Goal: Information Seeking & Learning: Compare options

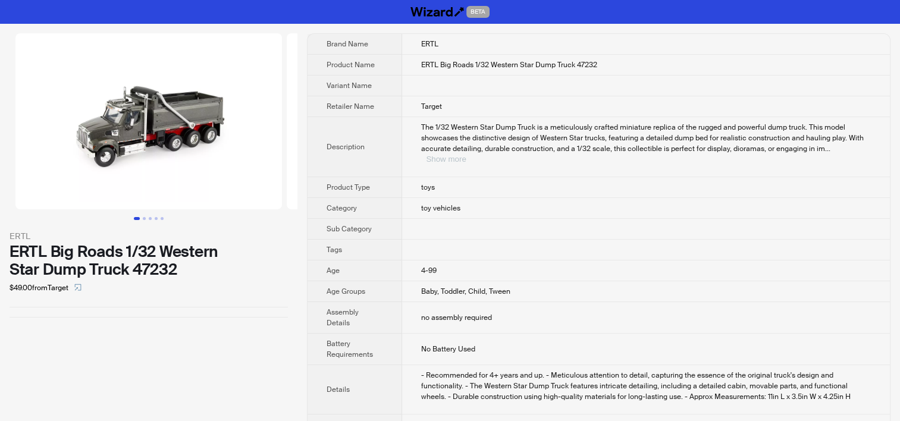
click at [466, 155] on button "Show more" at bounding box center [446, 159] width 40 height 9
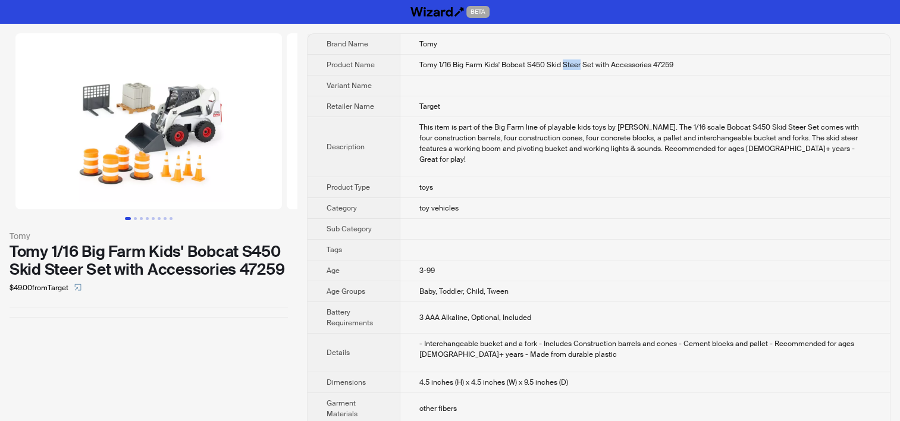
drag, startPoint x: 564, startPoint y: 64, endPoint x: 581, endPoint y: 62, distance: 17.3
click at [581, 62] on span "Tomy 1/16 Big Farm Kids' Bobcat S450 Skid Steer Set with Accessories 47259" at bounding box center [547, 65] width 254 height 10
copy span "Steer"
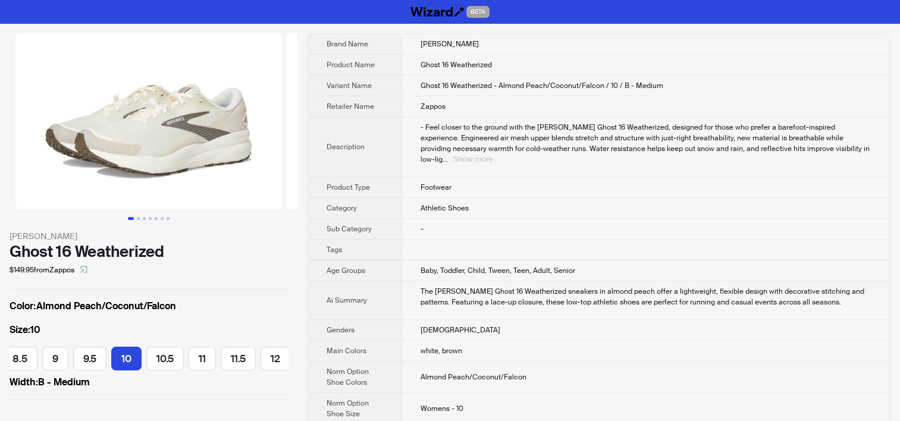
click at [493, 155] on button "Show more" at bounding box center [473, 159] width 40 height 9
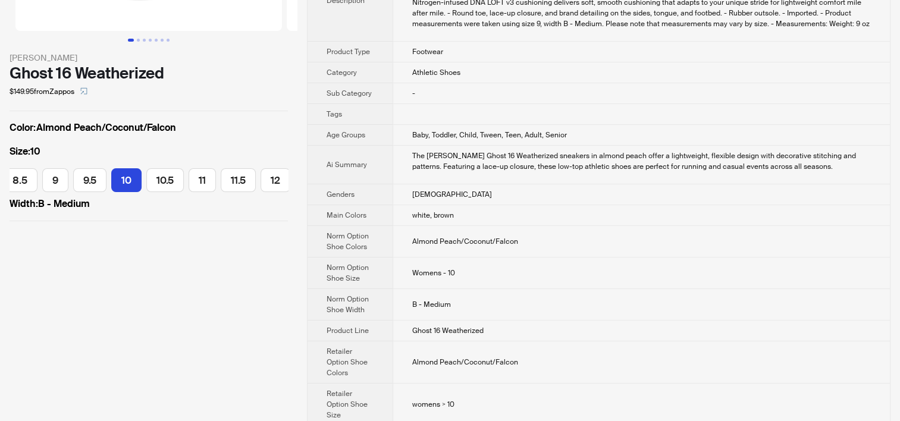
scroll to position [536, 0]
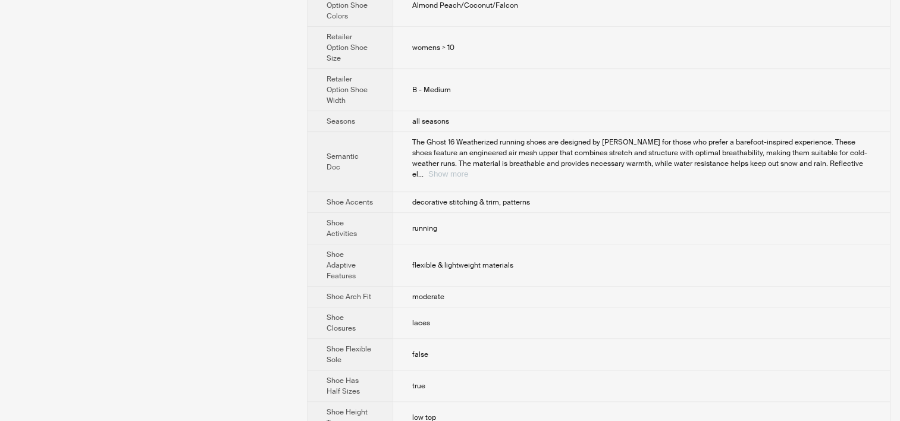
click at [468, 170] on button "Show more" at bounding box center [448, 174] width 40 height 9
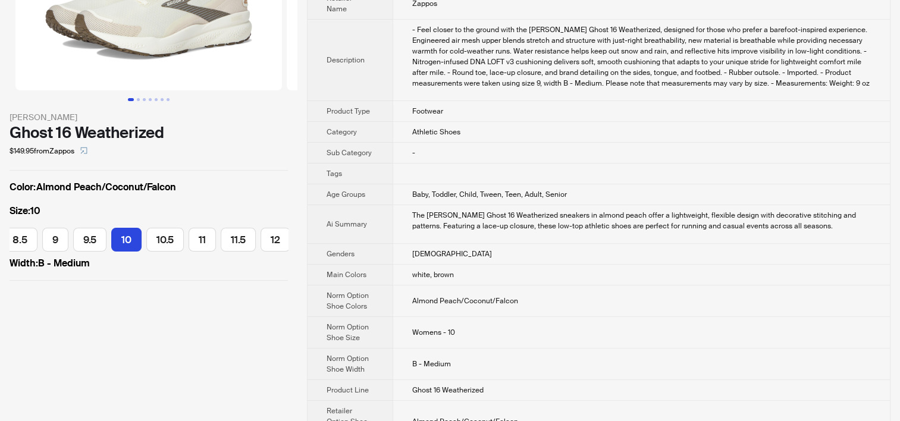
scroll to position [0, 0]
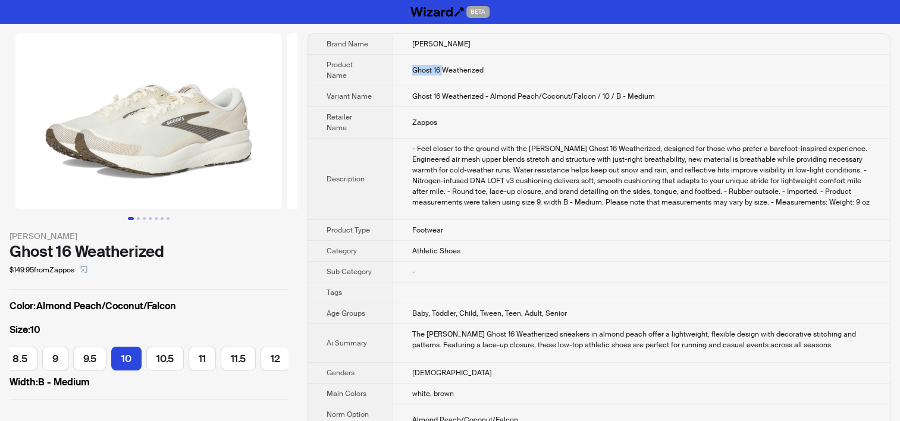
drag, startPoint x: 414, startPoint y: 66, endPoint x: 443, endPoint y: 67, distance: 29.2
click at [443, 67] on span "Ghost 16 Weatherized" at bounding box center [447, 70] width 71 height 10
copy span "Ghost 16"
click at [477, 105] on td "Ghost 16 Weatherized - Almond Peach/Coconut/Falcon / 10 / B - Medium" at bounding box center [641, 96] width 497 height 21
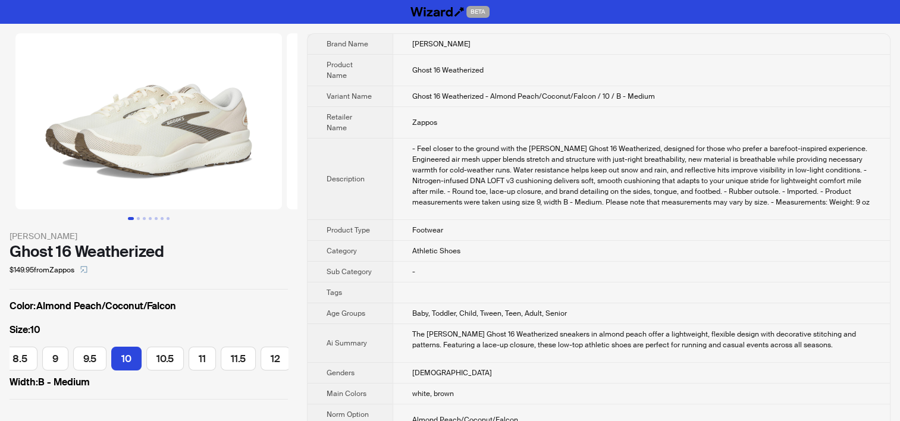
click at [494, 176] on div "- Feel closer to the ground with the Brooks Ghost 16 Weatherized, designed for …" at bounding box center [641, 175] width 459 height 64
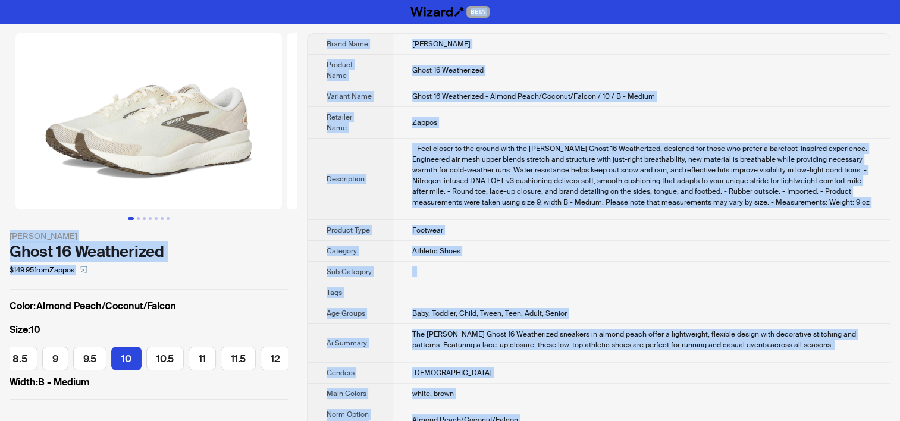
copy div "BETA Brooks Ghost 16 Weatherized $149.95 from Zappos Color : Almond Peach/Cocon…"
click at [508, 217] on td "- Feel closer to the ground with the Brooks Ghost 16 Weatherized, designed for …" at bounding box center [641, 180] width 497 height 82
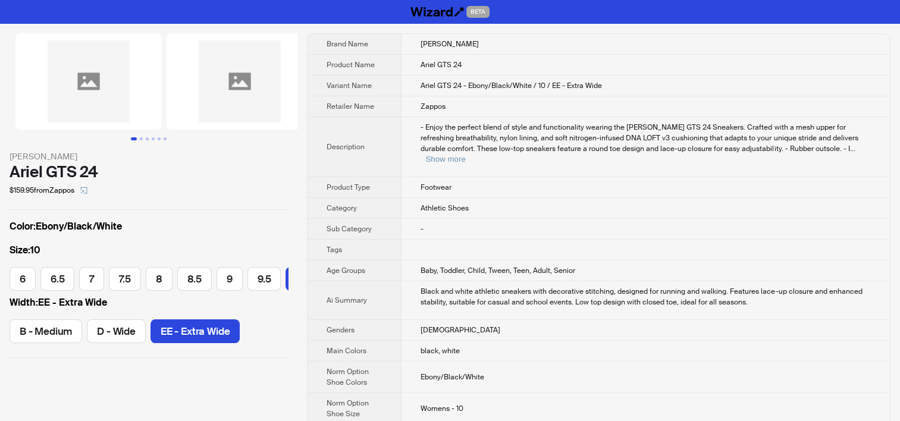
scroll to position [0, 209]
click at [871, 148] on td "- Enjoy the perfect blend of style and functionality wearing the [PERSON_NAME] …" at bounding box center [646, 147] width 489 height 60
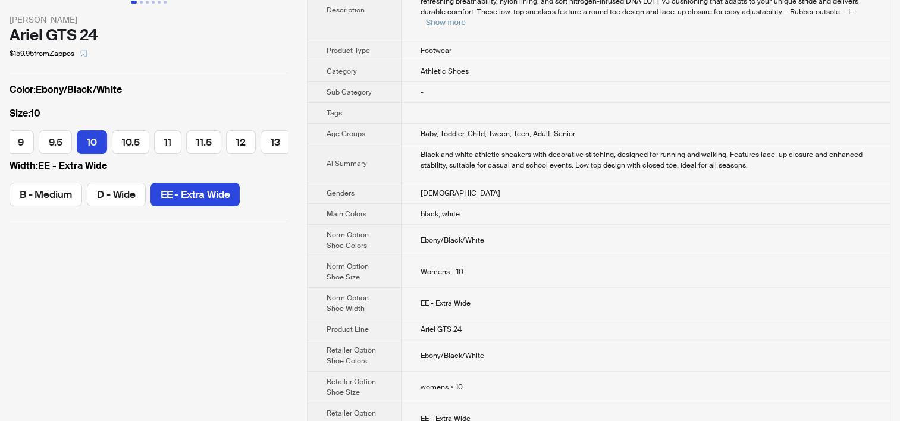
scroll to position [0, 0]
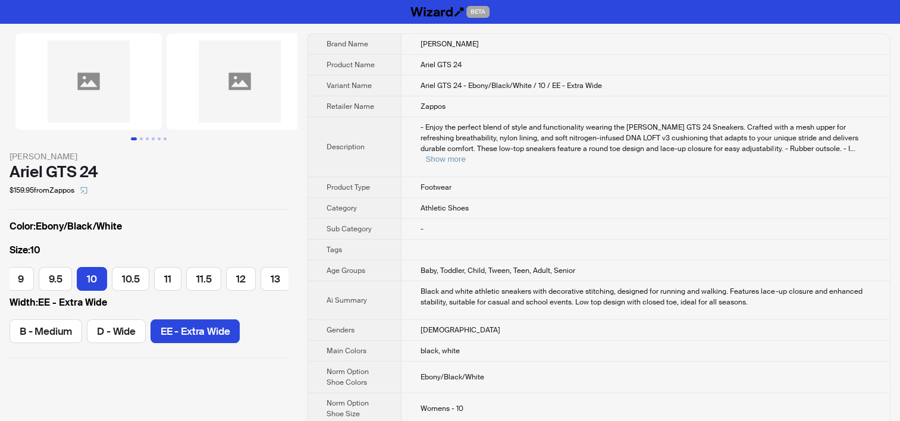
click at [418, 202] on td "Athletic Shoes" at bounding box center [646, 208] width 489 height 21
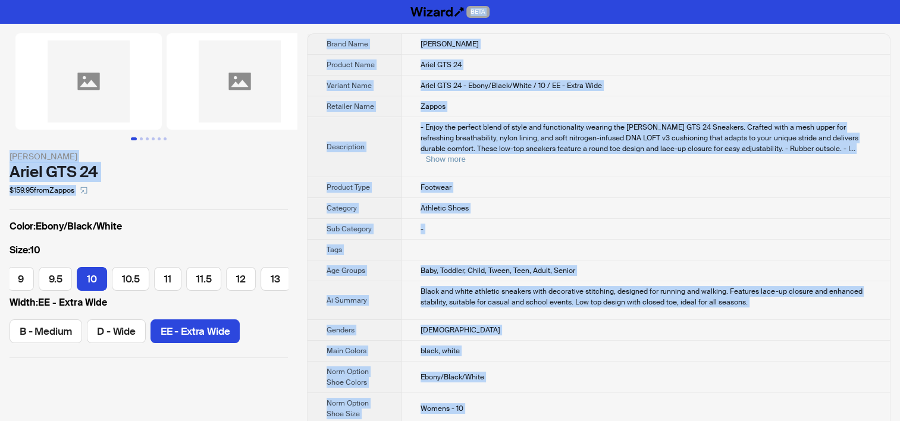
copy div "BETA [PERSON_NAME] GTS 24 $159.95 from Zappos Color : Ebony/Black/White Size : …"
click at [515, 198] on td "Athletic Shoes" at bounding box center [646, 208] width 489 height 21
click at [547, 129] on span "- Enjoy the perfect blend of style and functionality wearing the Brooks Ariel G…" at bounding box center [639, 138] width 437 height 31
click at [434, 86] on span "Ariel GTS 24 - Ebony/Black/White / 10 / EE - Extra Wide" at bounding box center [511, 86] width 181 height 10
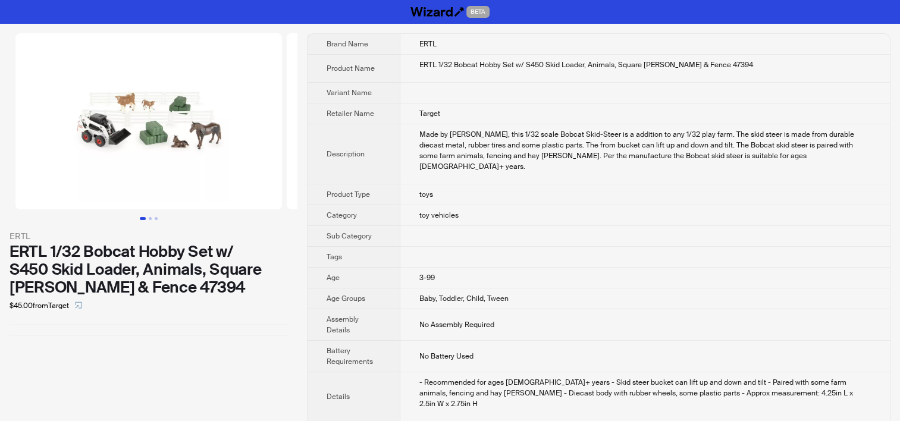
click at [420, 211] on span "toy vehicles" at bounding box center [439, 216] width 39 height 10
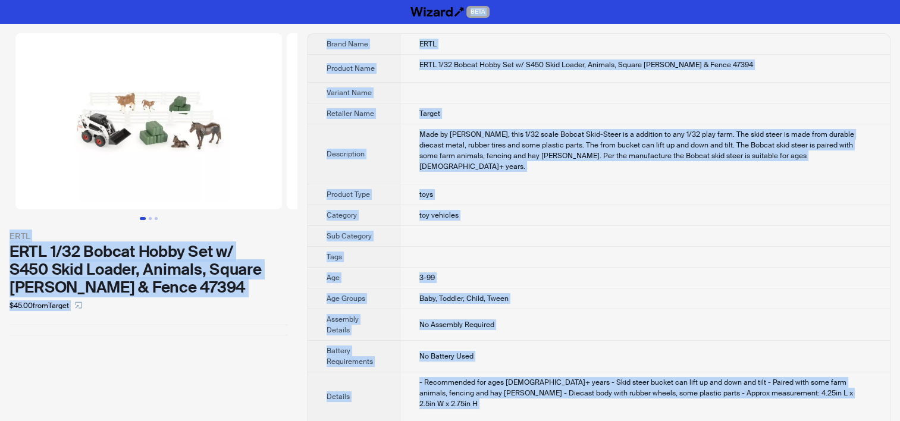
copy div "BETA ERTL ERTL 1/32 Bobcat Hobby Set w/ S450 Skid Loader, Animals, Square Bales…"
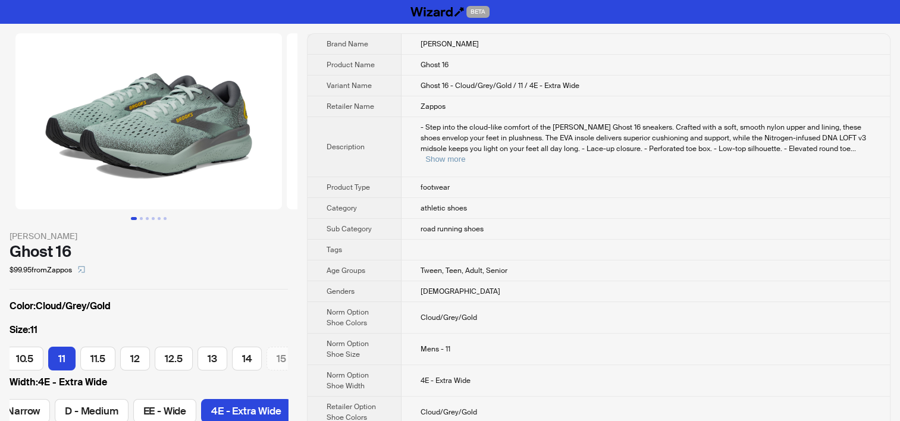
scroll to position [0, 250]
drag, startPoint x: 515, startPoint y: 83, endPoint x: 528, endPoint y: 83, distance: 13.1
click at [528, 83] on span "Ghost 16 - Cloud/Grey/Gold / 11 / 4E - Extra Wide" at bounding box center [500, 86] width 159 height 10
click at [464, 114] on td "Zappos" at bounding box center [646, 106] width 489 height 21
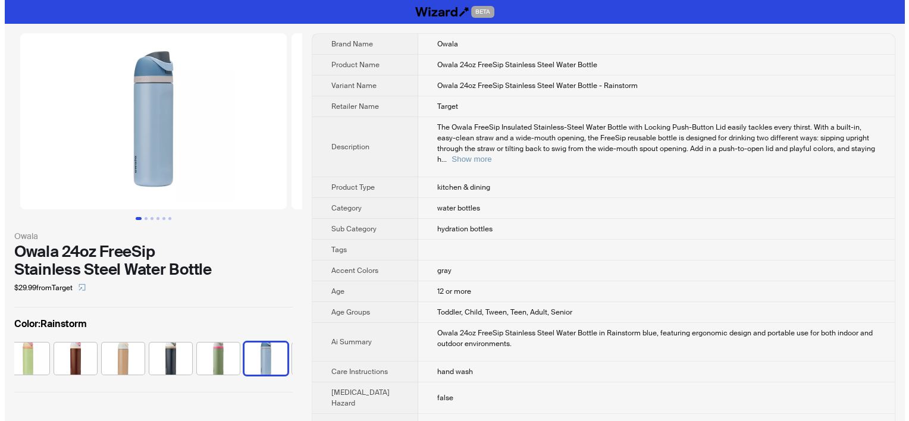
scroll to position [0, 602]
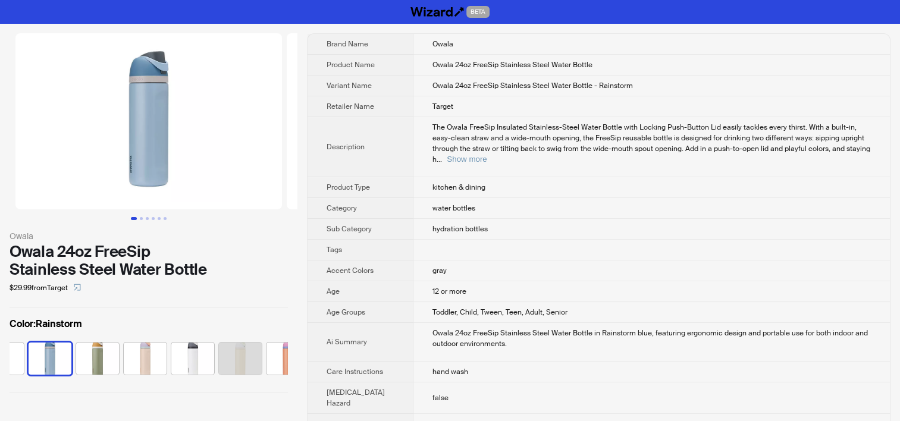
click at [97, 359] on img at bounding box center [97, 359] width 43 height 32
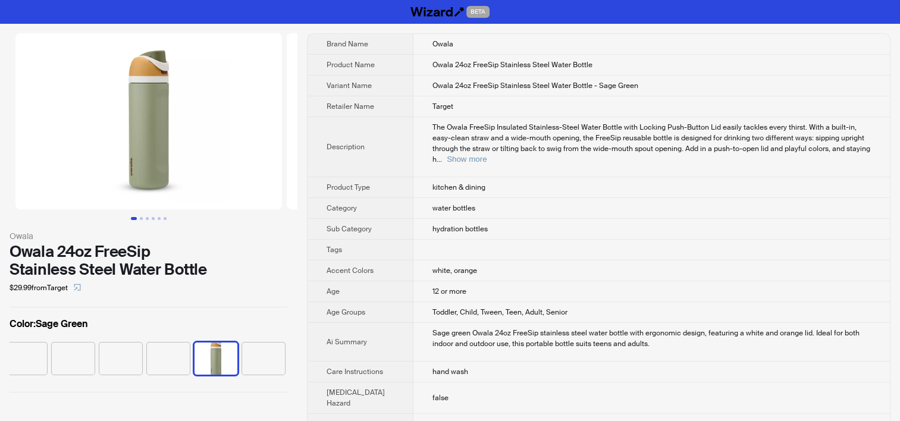
scroll to position [0, 649]
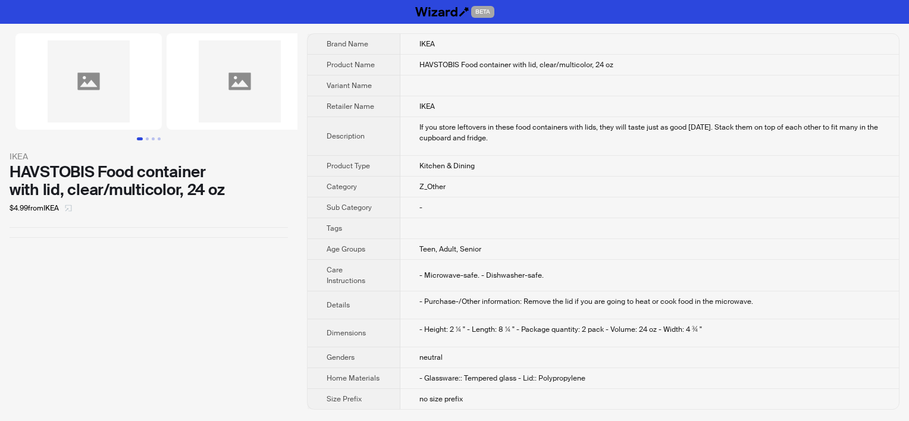
click at [71, 208] on icon "select" at bounding box center [68, 208] width 7 height 7
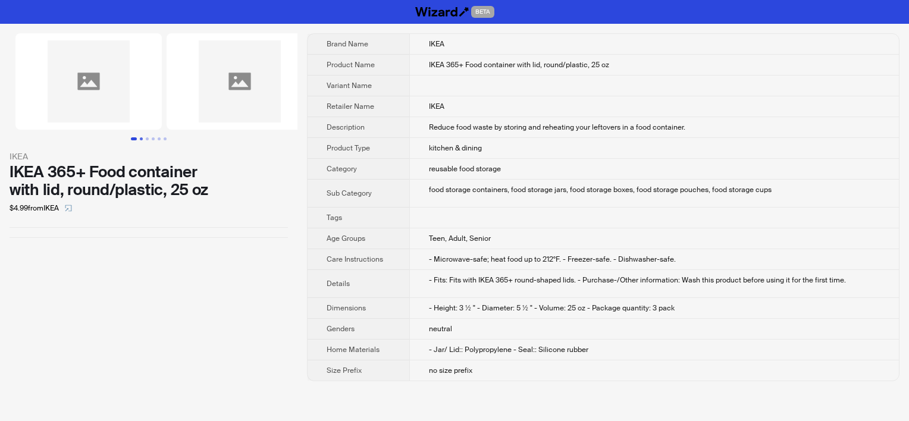
click at [143, 137] on button "Go to slide 2" at bounding box center [141, 138] width 3 height 3
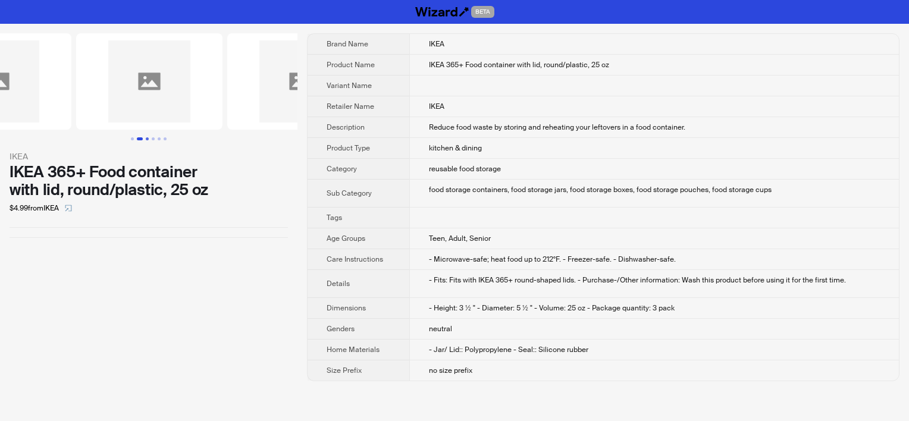
click at [146, 137] on button "Go to slide 3" at bounding box center [147, 138] width 3 height 3
click at [152, 137] on button "Go to slide 4" at bounding box center [153, 138] width 3 height 3
click at [164, 137] on button "Go to slide 6" at bounding box center [165, 138] width 3 height 3
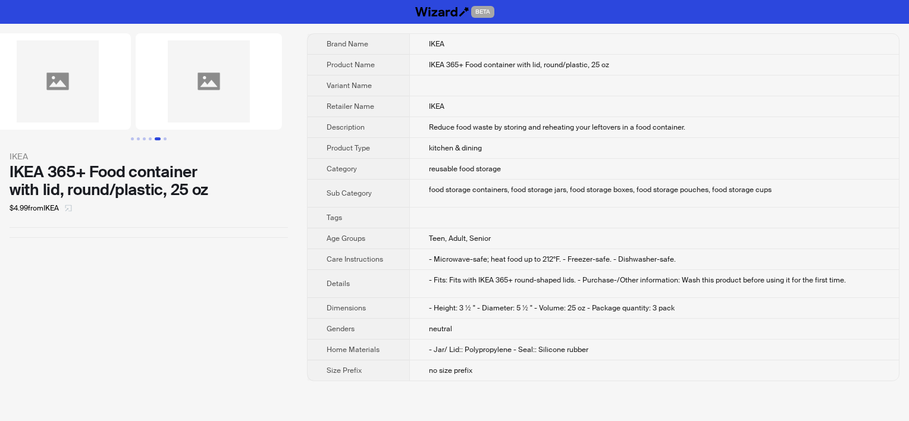
click at [72, 209] on icon "select" at bounding box center [68, 208] width 7 height 7
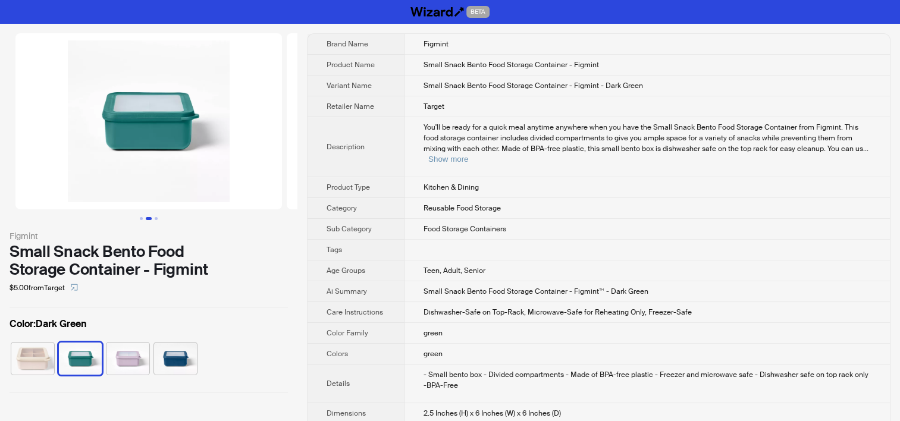
scroll to position [0, 271]
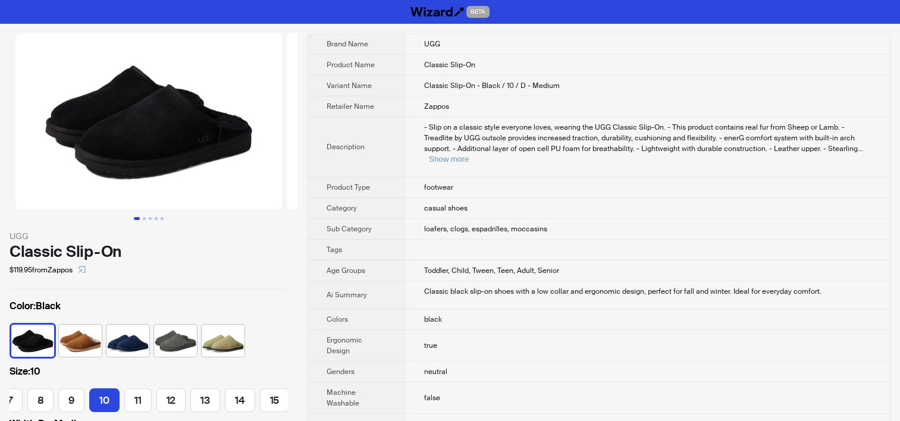
scroll to position [452, 0]
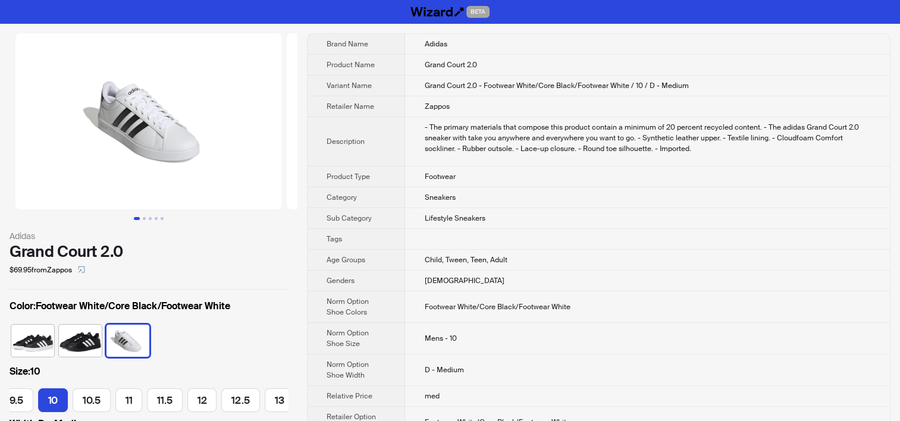
scroll to position [0, 432]
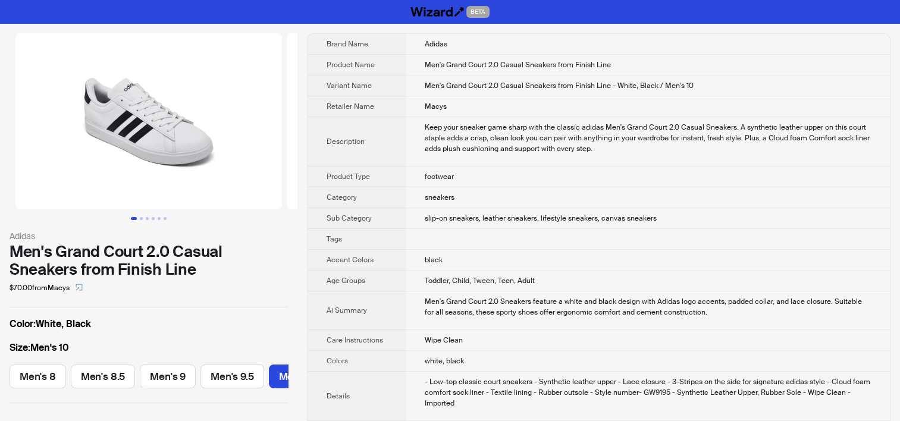
scroll to position [0, 99]
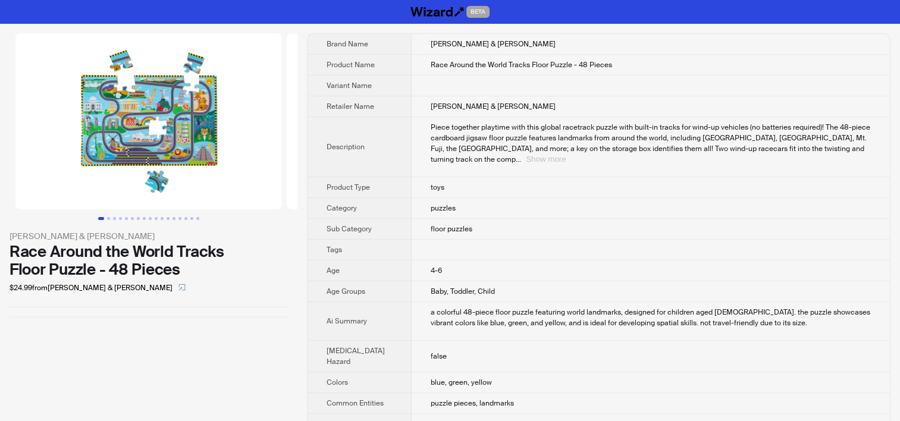
click at [566, 164] on button "Show more" at bounding box center [546, 159] width 40 height 9
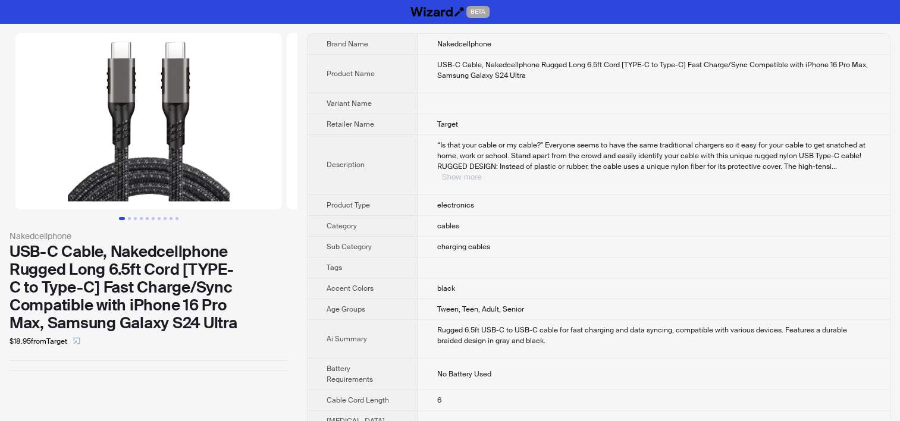
click at [481, 173] on button "Show more" at bounding box center [462, 177] width 40 height 9
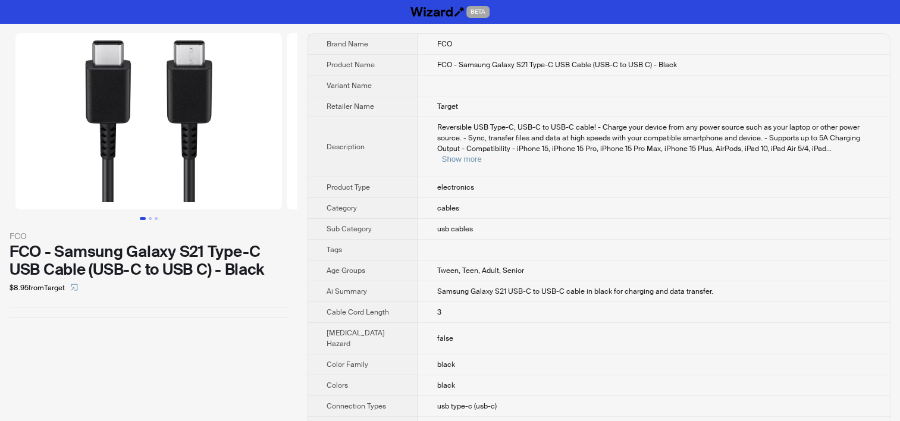
click at [536, 177] on td "electronics" at bounding box center [654, 187] width 472 height 21
click at [481, 155] on button "Show more" at bounding box center [462, 159] width 40 height 9
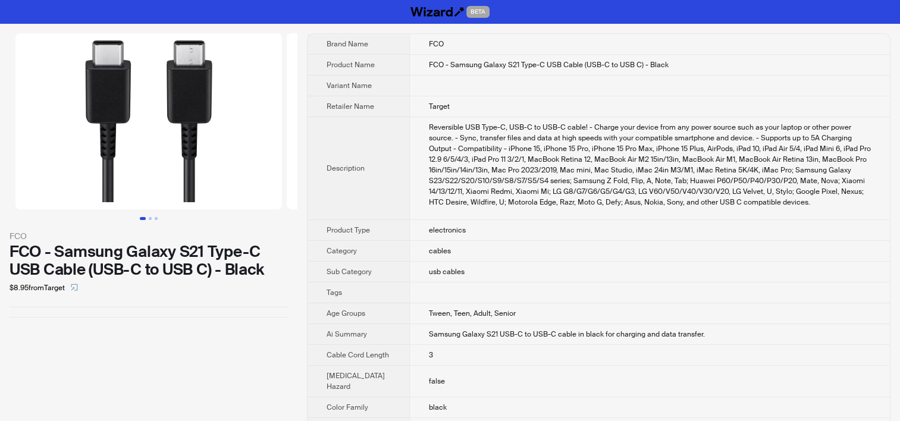
click at [474, 246] on td "cables" at bounding box center [649, 251] width 481 height 21
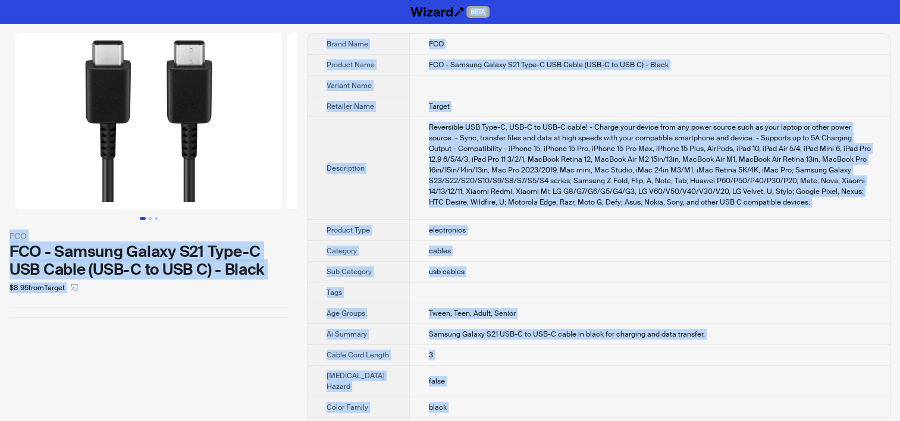
copy div "BETA FCO FCO - Samsung Galaxy S21 Type-C USB Cable (USB-C to USB C) - Black $8.…"
click at [612, 148] on div "Reversible USB Type-C, USB-C to USB-C cable! - Charge your device from any powe…" at bounding box center [650, 165] width 442 height 86
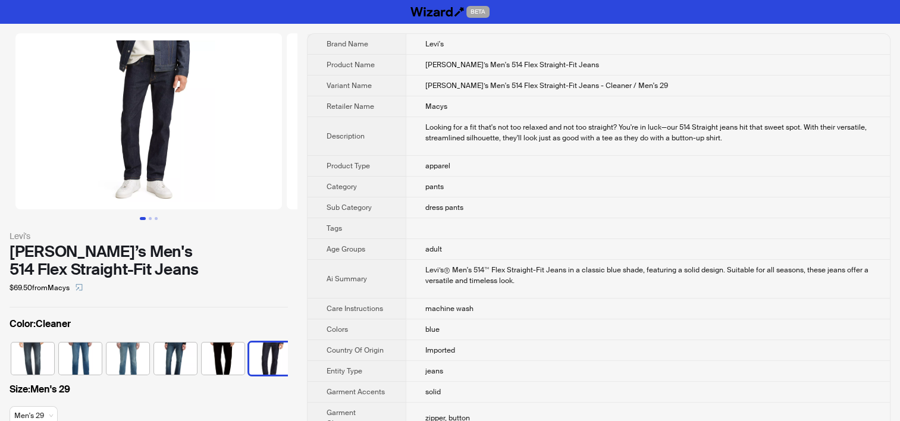
scroll to position [0, 102]
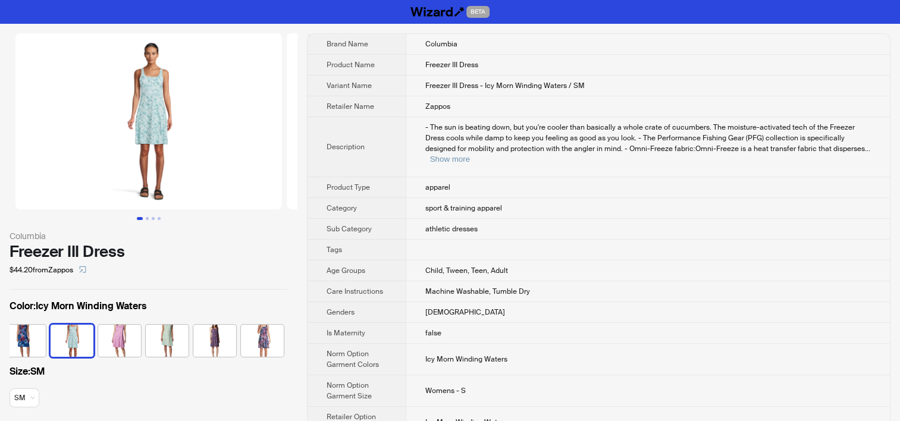
scroll to position [0, 316]
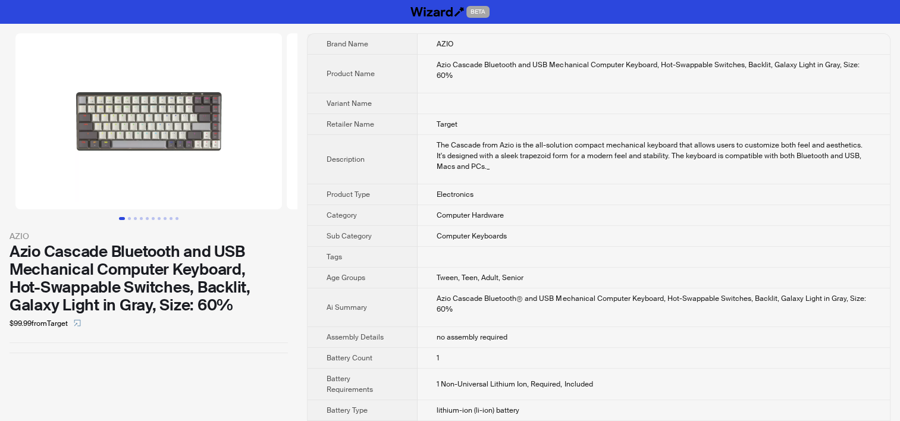
click at [447, 172] on td "The Cascade from Azio is the all-solution compact mechanical keyboard that allo…" at bounding box center [654, 159] width 472 height 49
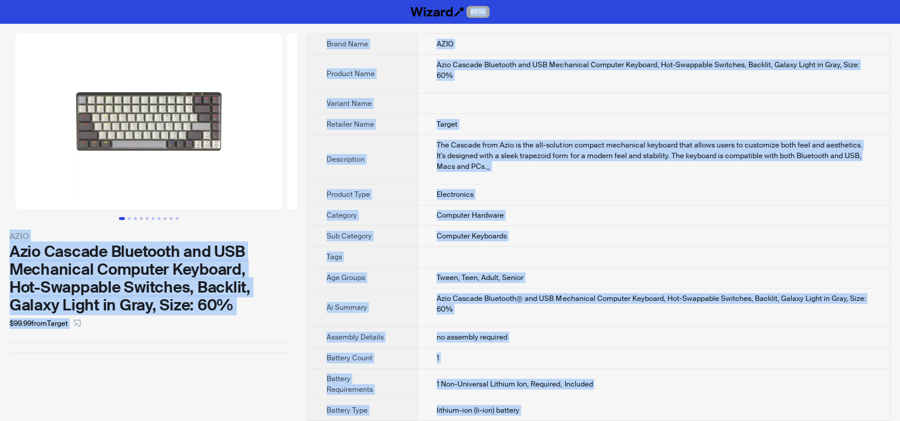
copy div "BETA AZIO Azio Cascade Bluetooth and USB Mechanical Computer Keyboard, Hot-Swap…"
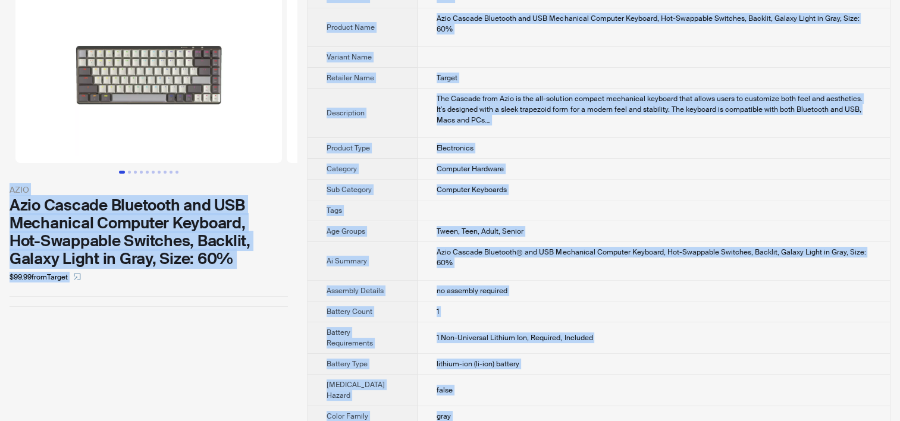
scroll to position [119, 0]
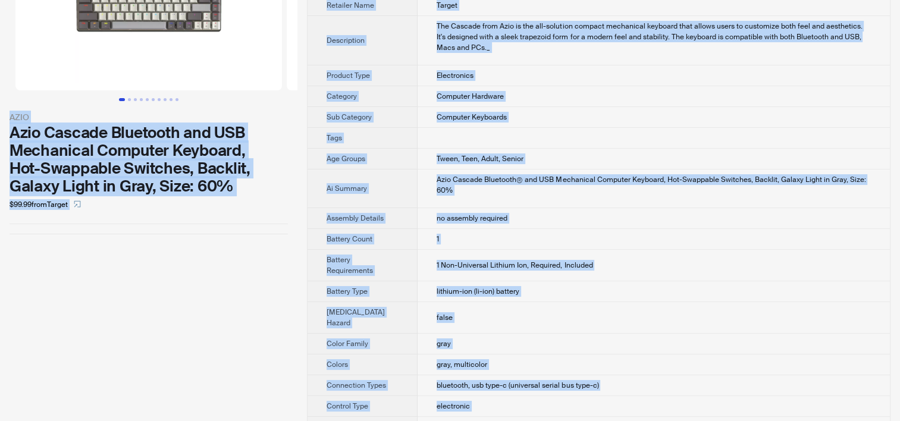
click at [484, 261] on span "1 Non-Universal Lithium Ion, Required, Included" at bounding box center [515, 266] width 156 height 10
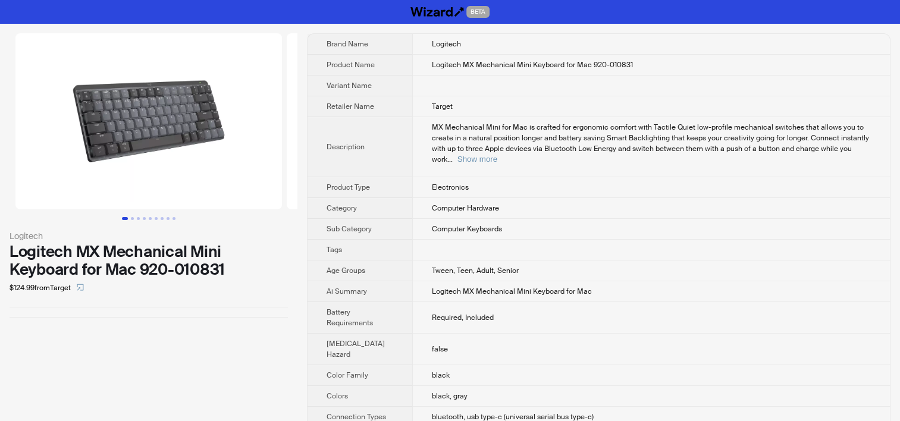
click at [443, 266] on span "Tween, Teen, Adult, Senior" at bounding box center [475, 271] width 87 height 10
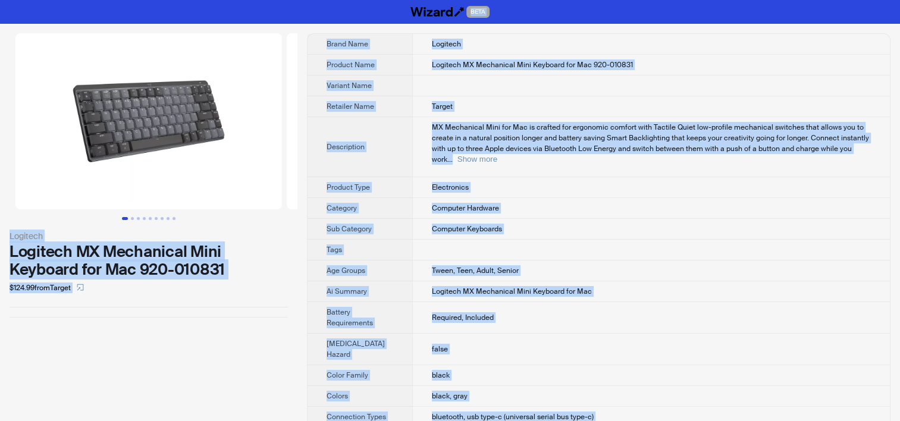
copy div "BETA Logitech Logitech MX Mechanical Mini Keyboard for Mac 920-010831 $124.99 f…"
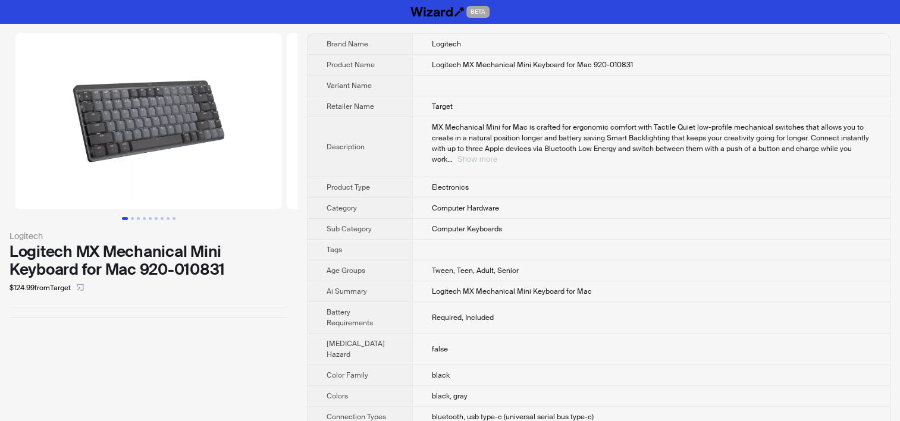
click at [497, 155] on button "Show more" at bounding box center [478, 159] width 40 height 9
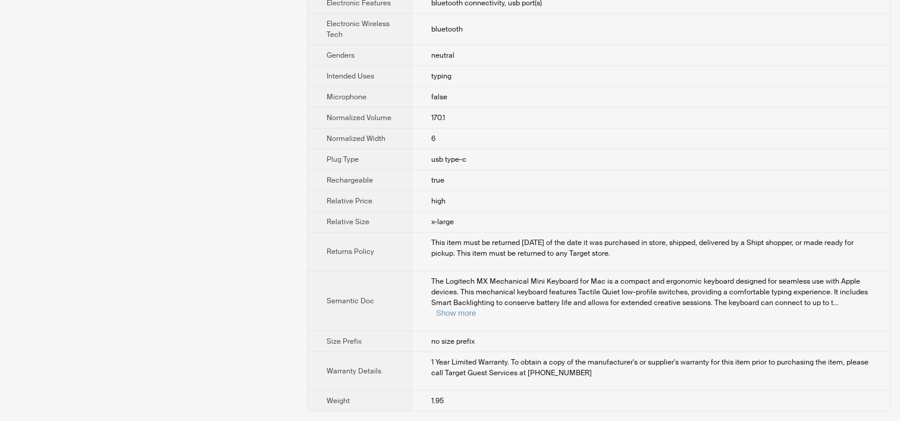
scroll to position [505, 0]
click at [476, 312] on button "Show more" at bounding box center [456, 313] width 40 height 9
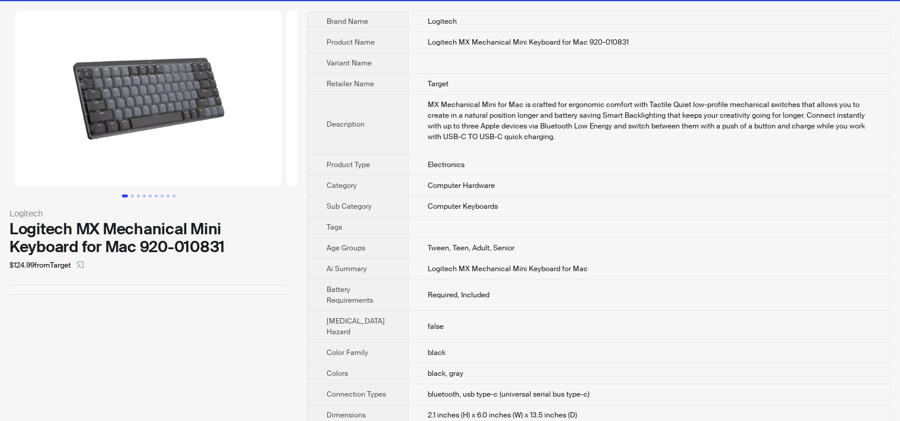
scroll to position [0, 0]
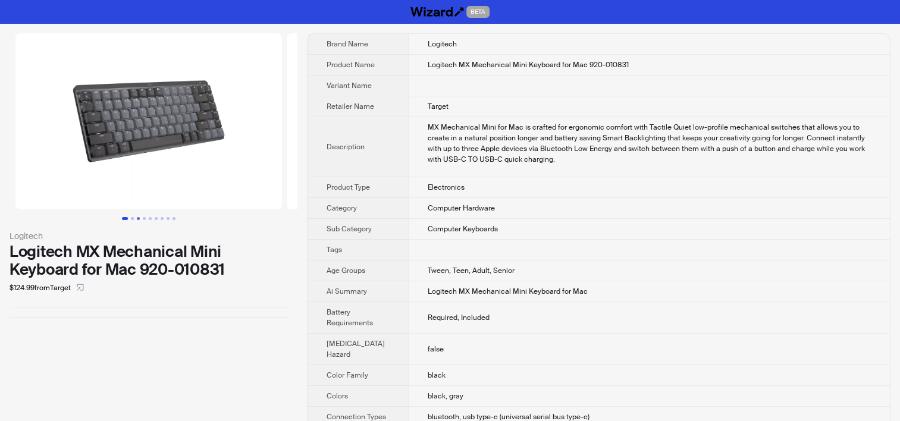
click at [139, 220] on button "Go to slide 3" at bounding box center [138, 218] width 3 height 3
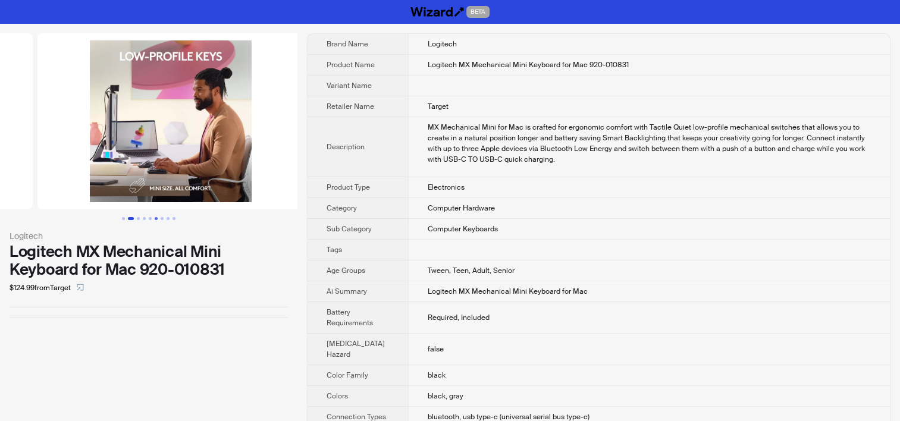
click at [157, 219] on button "Go to slide 6" at bounding box center [156, 218] width 3 height 3
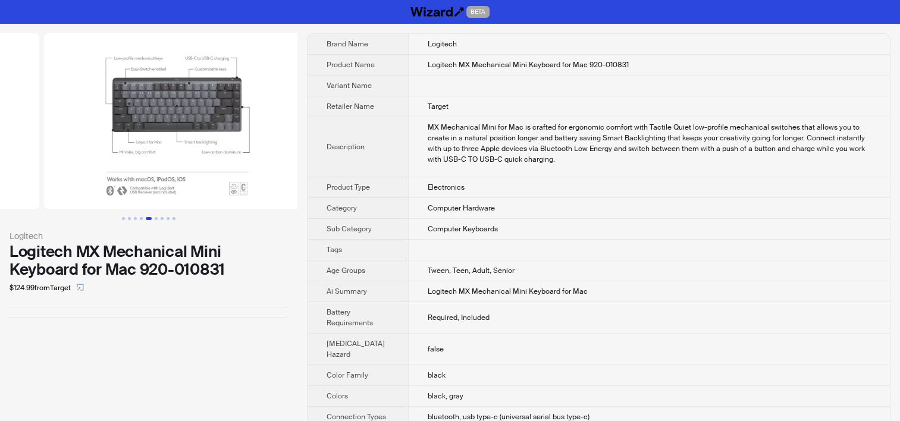
scroll to position [0, 1357]
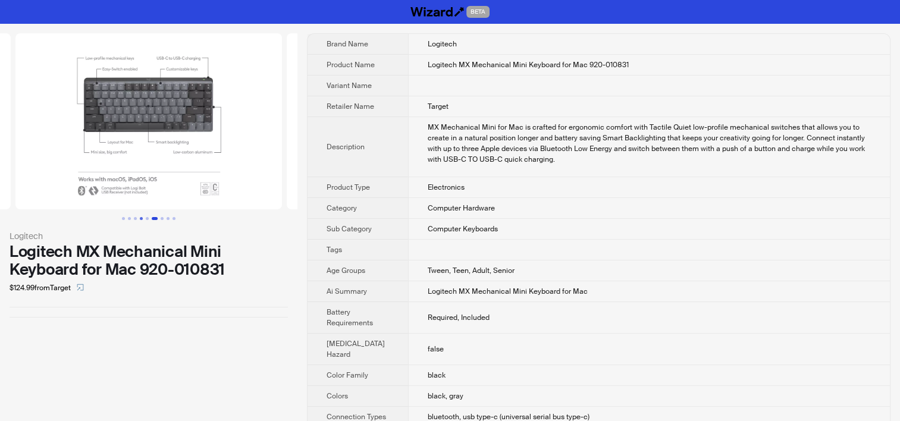
click at [143, 217] on button "Go to slide 4" at bounding box center [141, 218] width 3 height 3
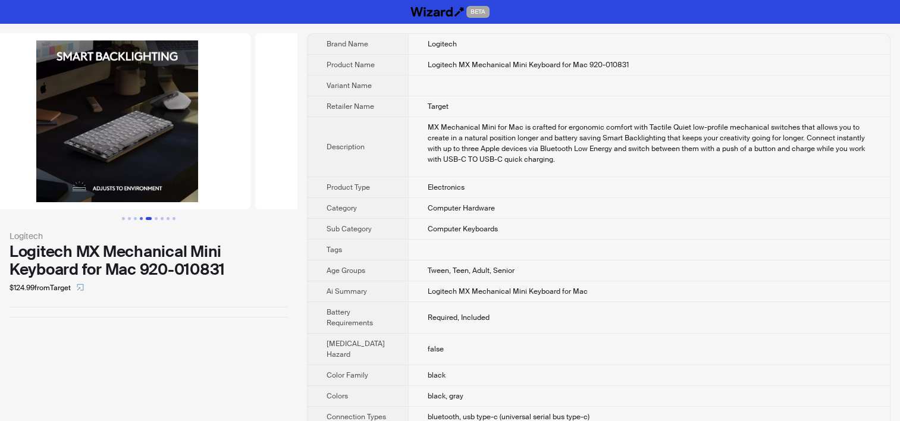
scroll to position [0, 814]
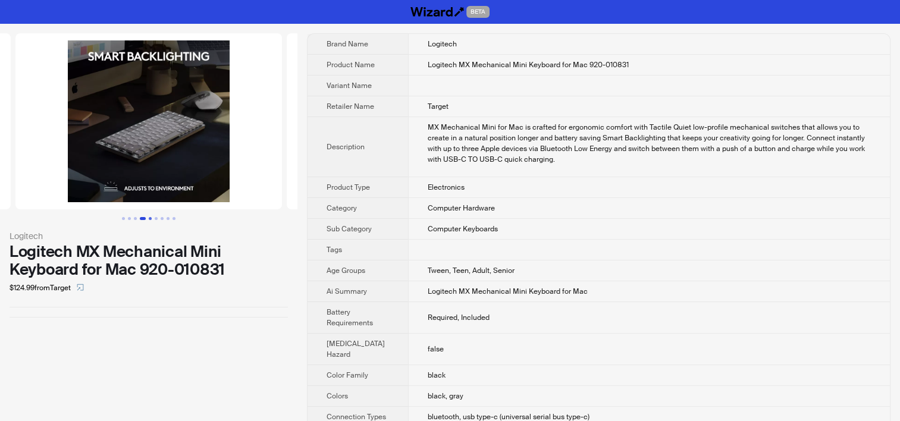
click at [149, 219] on button "Go to slide 5" at bounding box center [150, 218] width 3 height 3
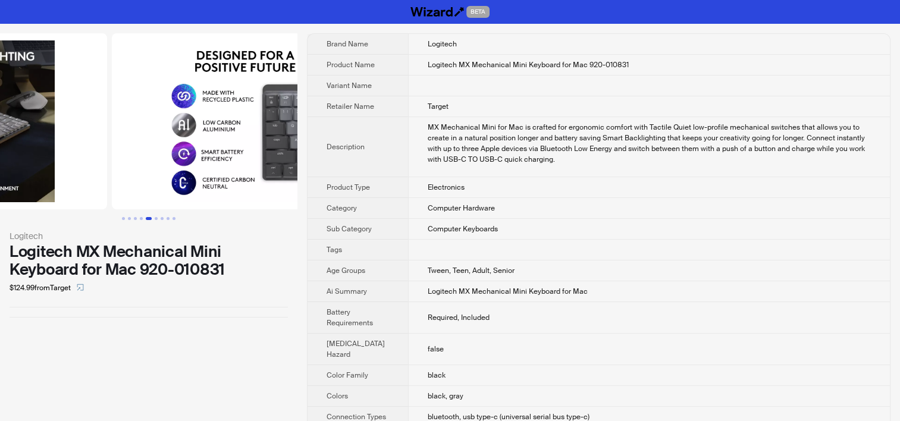
scroll to position [0, 1085]
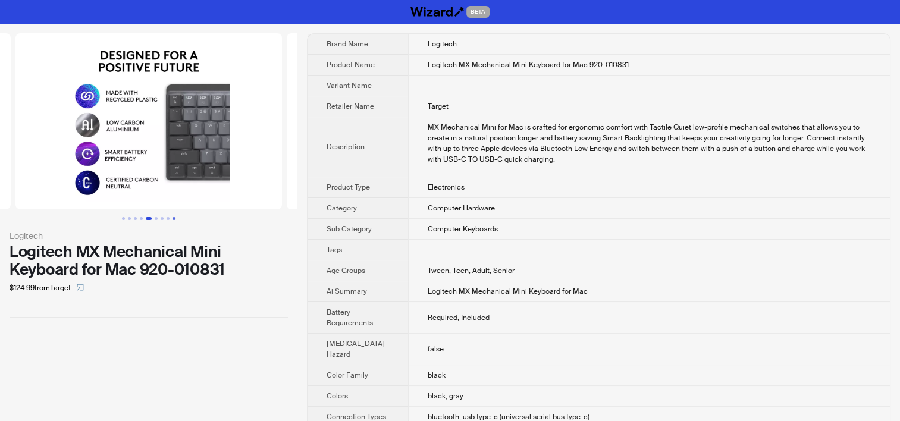
click at [173, 217] on button "Go to slide 9" at bounding box center [174, 218] width 3 height 3
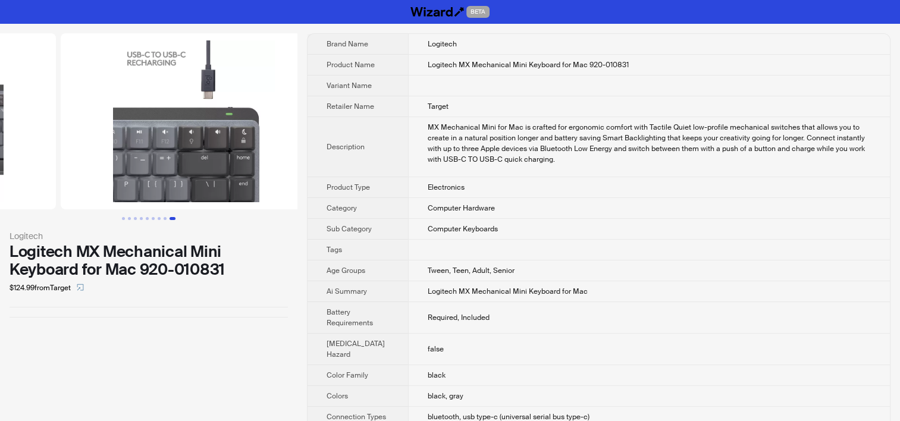
scroll to position [0, 2171]
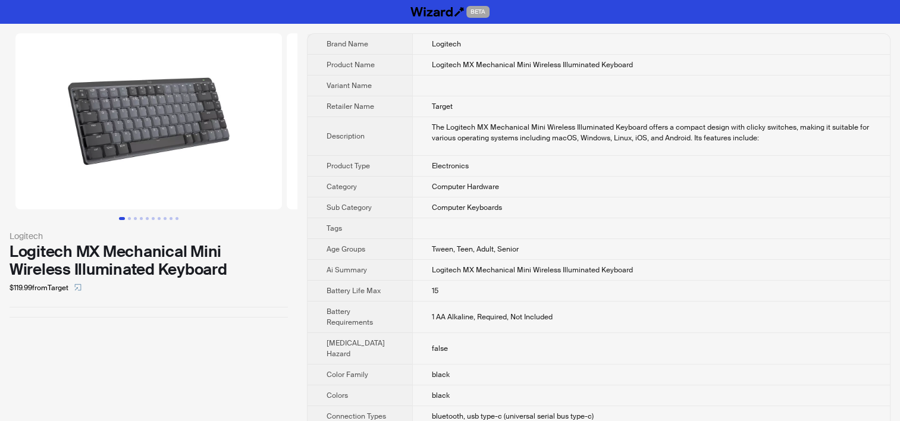
click at [536, 244] on td "Tween, Teen, Adult, Senior" at bounding box center [651, 249] width 478 height 21
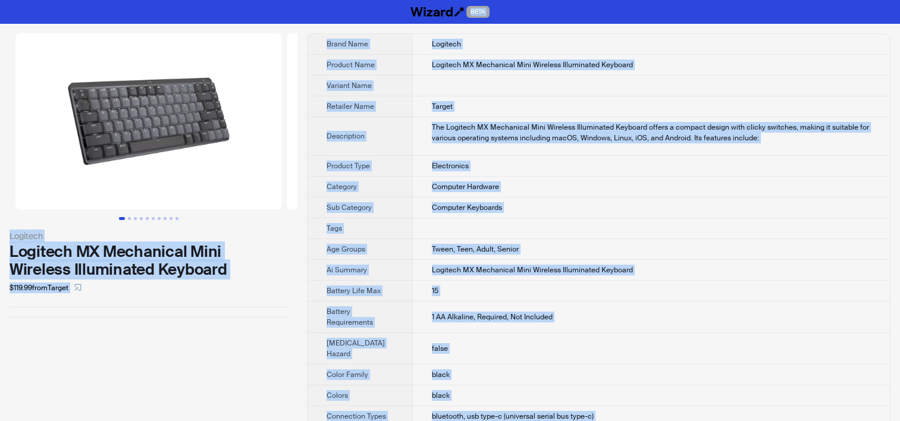
copy div "BETA Logitech Logitech MX Mechanical Mini Wireless Illuminated Keyboard $119.99…"
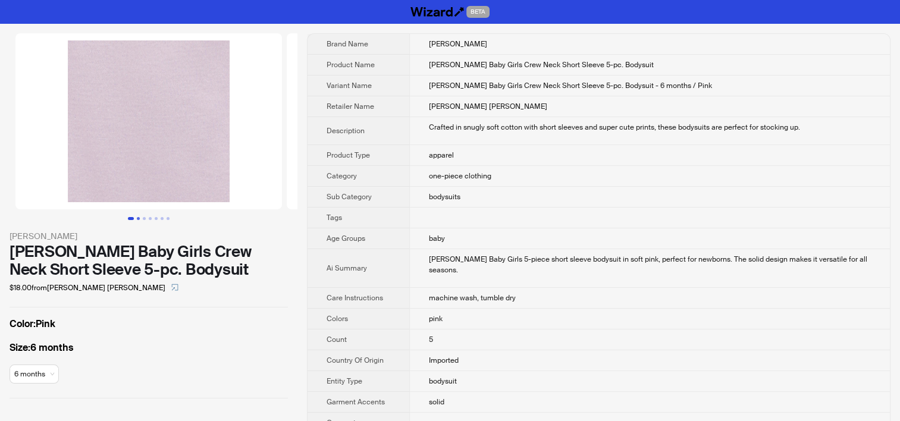
click at [138, 217] on button "Go to slide 2" at bounding box center [138, 218] width 3 height 3
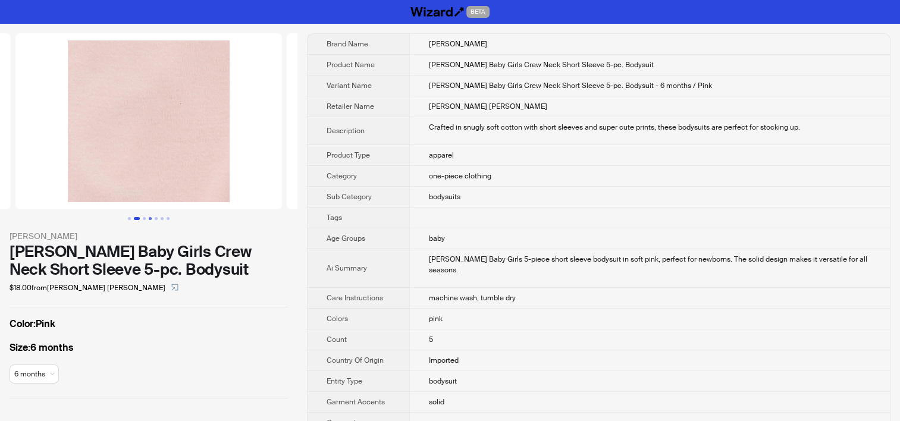
click at [149, 217] on button "Go to slide 4" at bounding box center [150, 218] width 3 height 3
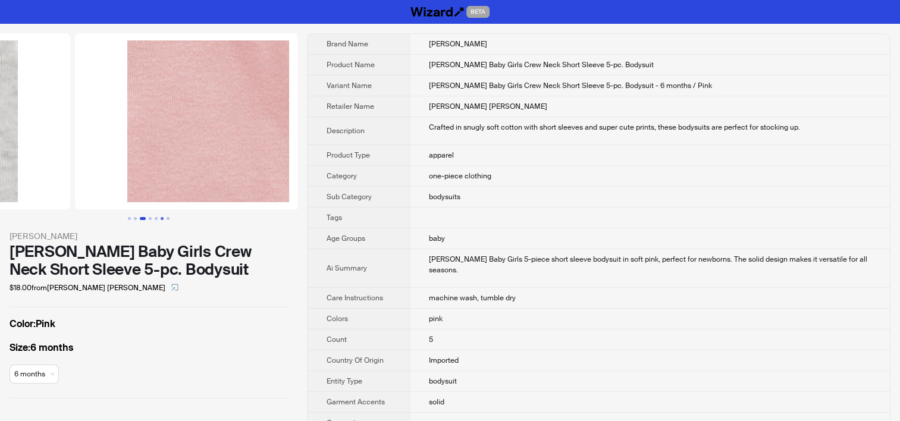
click at [162, 217] on button "Go to slide 6" at bounding box center [162, 218] width 3 height 3
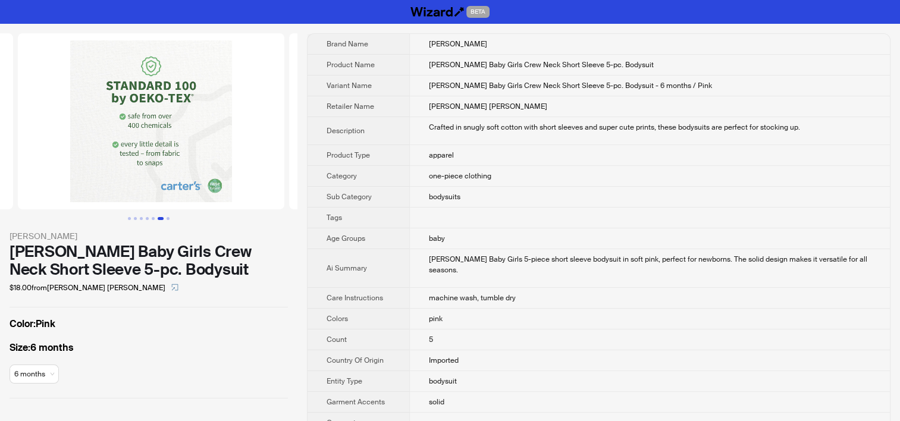
scroll to position [0, 1357]
click at [140, 219] on button "Go to slide 3" at bounding box center [141, 218] width 3 height 3
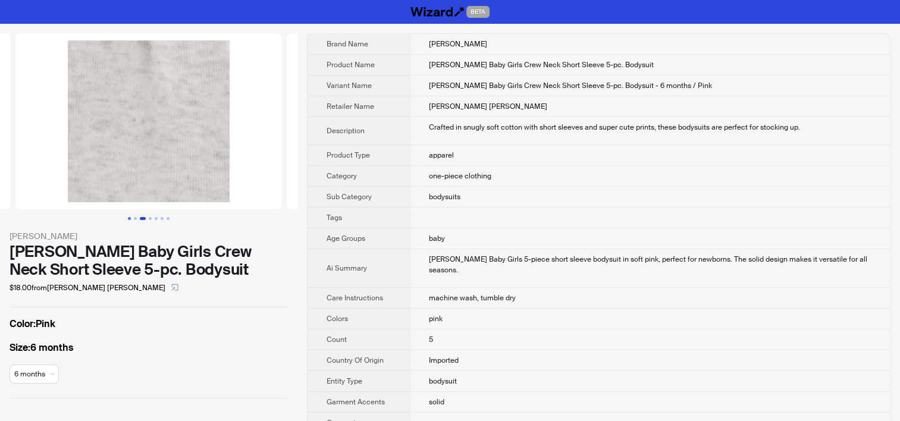
click at [131, 219] on button "Go to slide 1" at bounding box center [129, 218] width 3 height 3
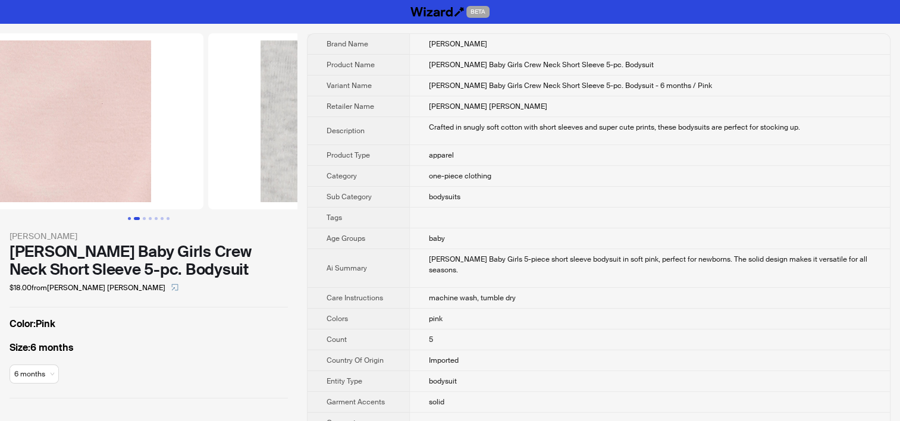
scroll to position [0, 59]
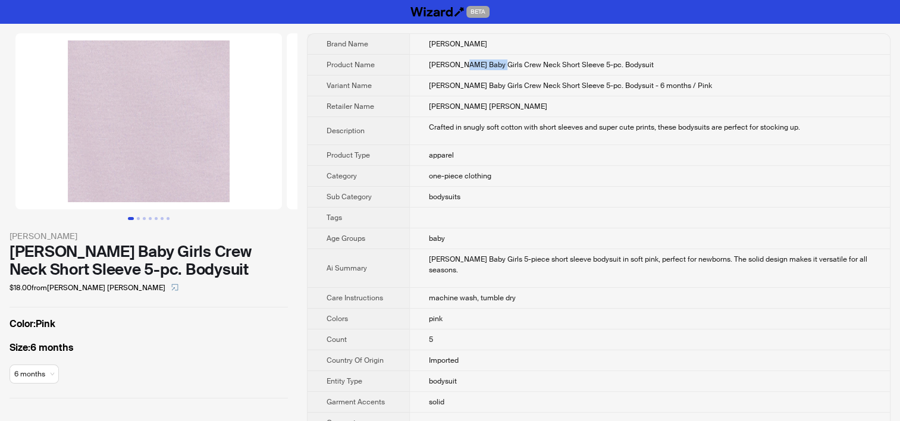
drag, startPoint x: 456, startPoint y: 65, endPoint x: 489, endPoint y: 65, distance: 32.7
click at [489, 65] on span "Carter's Baby Girls Crew Neck Short Sleeve 5-pc. Bodysuit" at bounding box center [541, 65] width 225 height 10
copy span "Baby Girls"
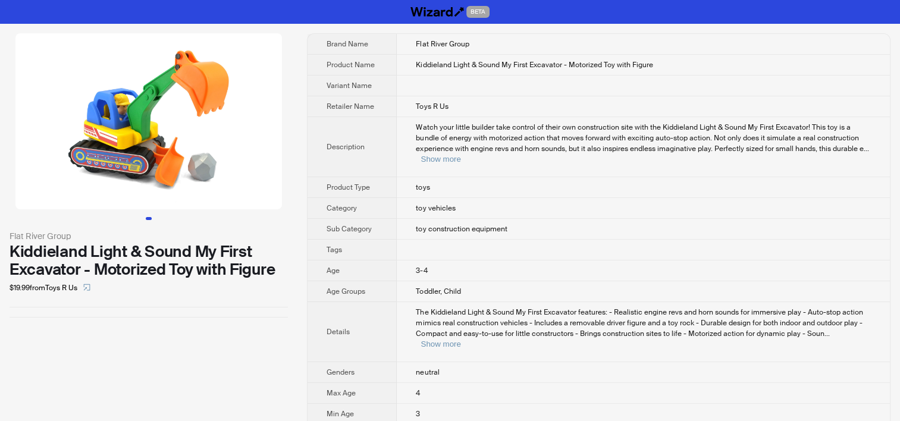
click at [497, 198] on td "toy vehicles" at bounding box center [643, 208] width 493 height 21
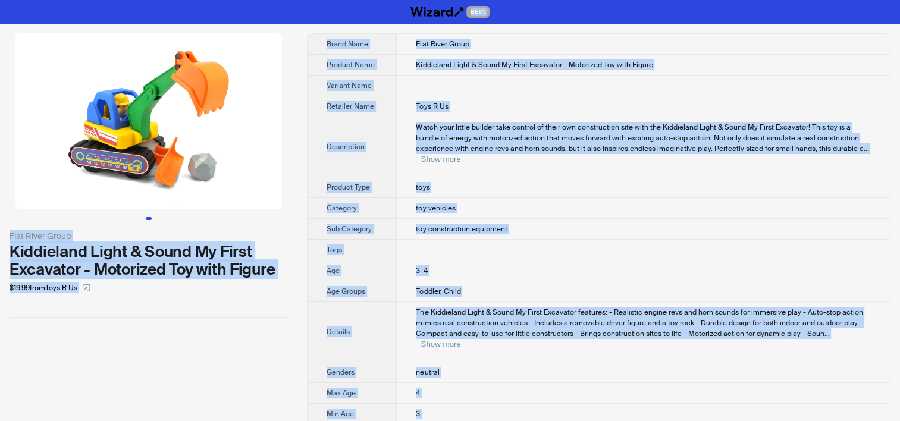
copy div "BETA Flat River Group Kiddieland Light & Sound My First Excavator - Motorized T…"
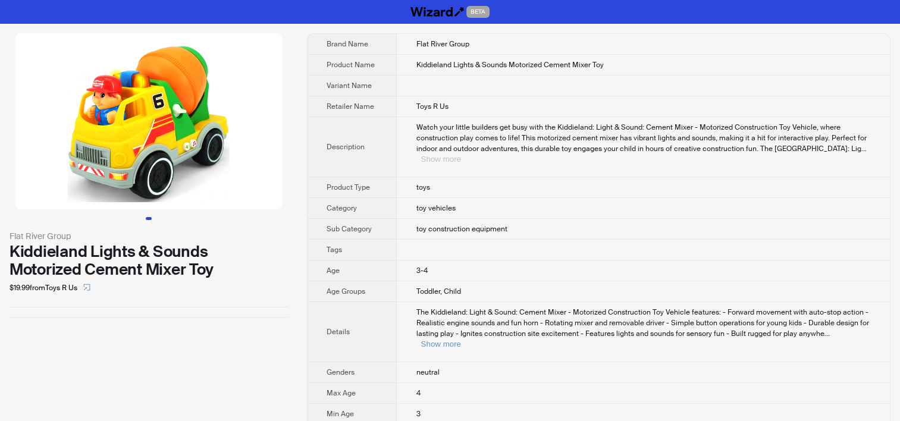
click at [461, 155] on button "Show more" at bounding box center [441, 159] width 40 height 9
click at [483, 240] on td at bounding box center [643, 250] width 495 height 21
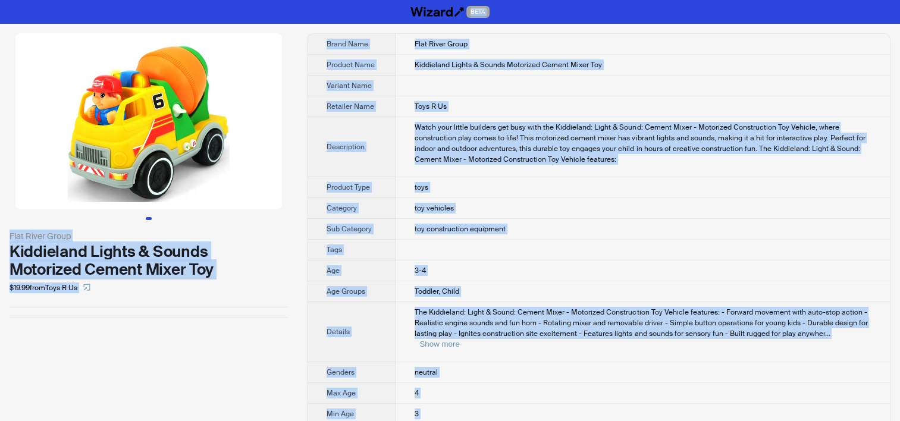
copy div "BETA Flat River Group Kiddieland Lights & Sounds Motorized Cement Mixer Toy $19…"
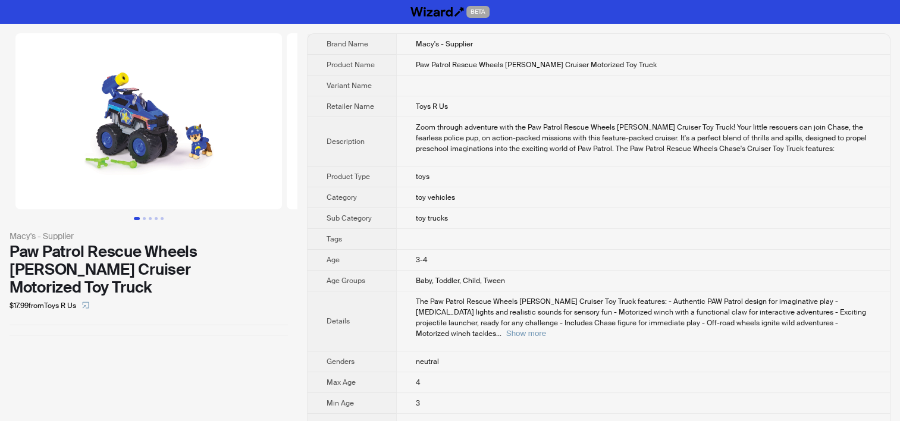
click at [479, 276] on span "Baby, Toddler, Child, Tween" at bounding box center [460, 281] width 89 height 10
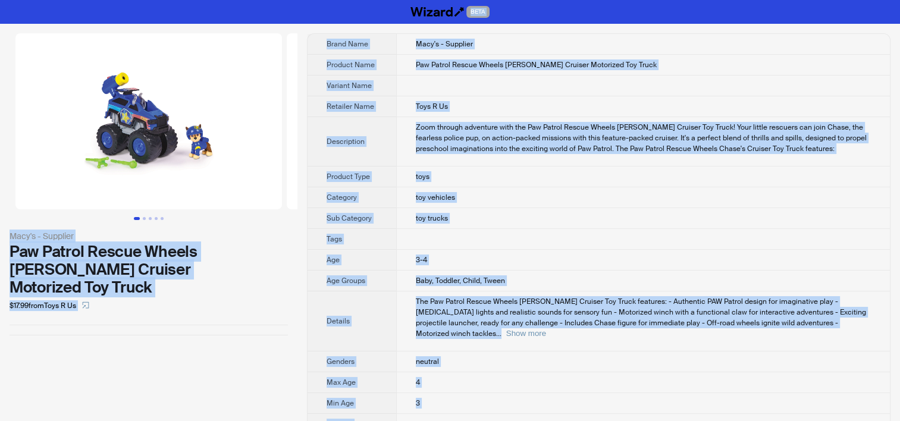
copy div "BETA Macy's - Supplier Paw Patrol Rescue Wheels Chase's Cruiser Motorized Toy T…"
